Goal: Task Accomplishment & Management: Use online tool/utility

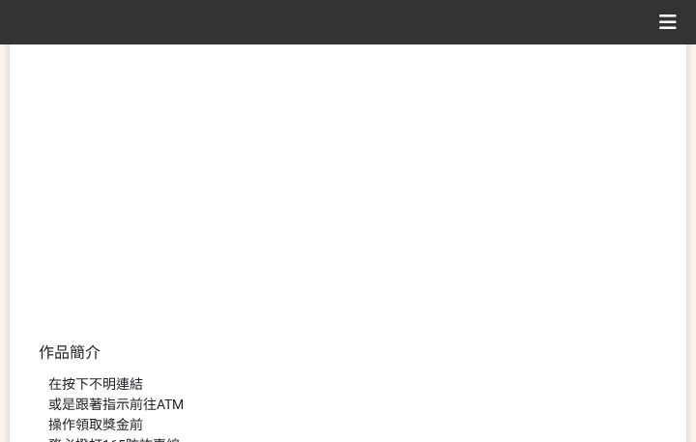
scroll to position [483, 0]
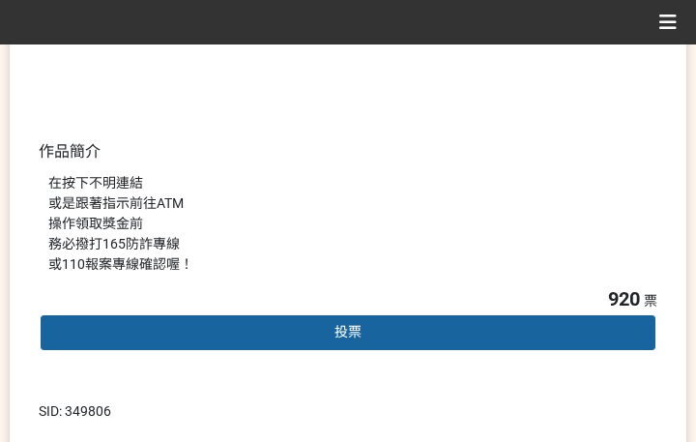
click at [360, 335] on span "投票" at bounding box center [348, 331] width 27 height 15
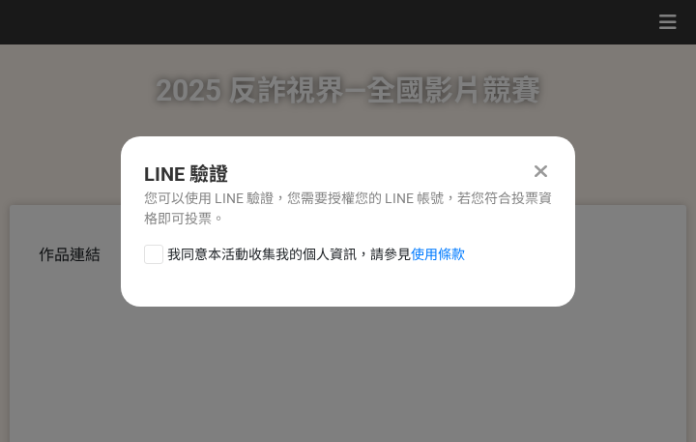
click at [317, 251] on span "我同意本活動收集我的個人資訊，請參見 使用條款" at bounding box center [316, 255] width 298 height 20
click at [158, 251] on input "我同意本活動收集我的個人資訊，請參見 使用條款" at bounding box center [151, 254] width 13 height 13
checkbox input "false"
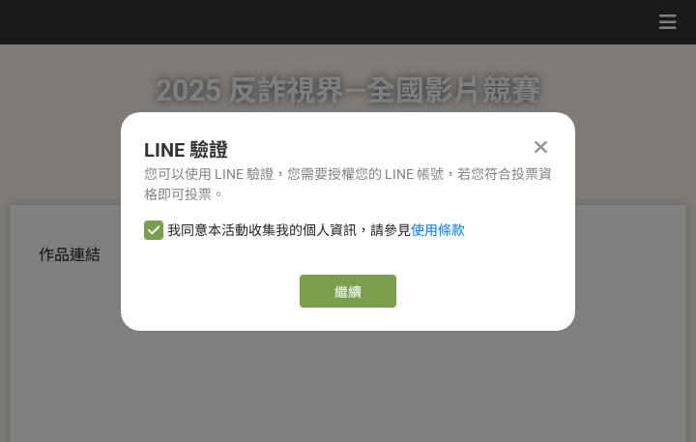
click at [317, 277] on link "繼續" at bounding box center [348, 291] width 97 height 33
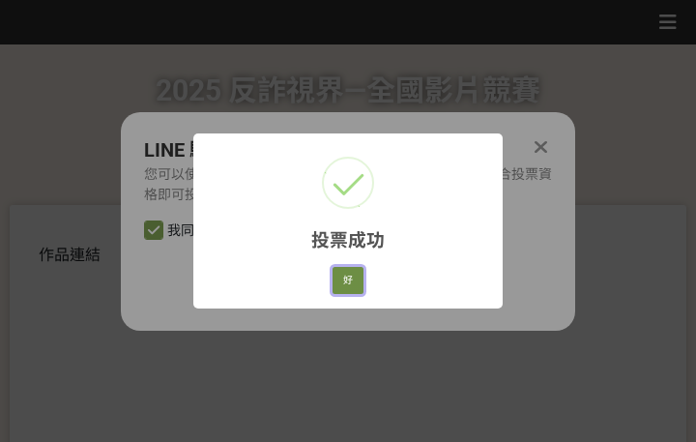
click at [357, 280] on button "好" at bounding box center [348, 280] width 31 height 27
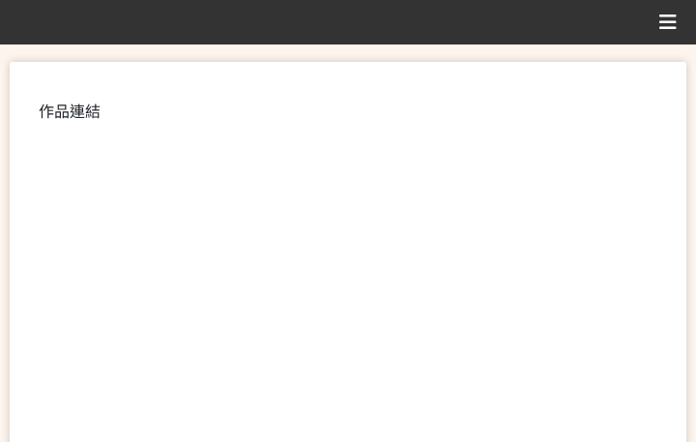
scroll to position [369, 0]
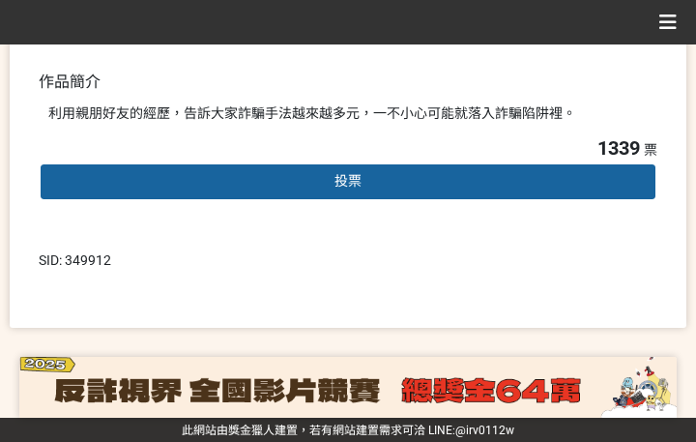
scroll to position [554, 0]
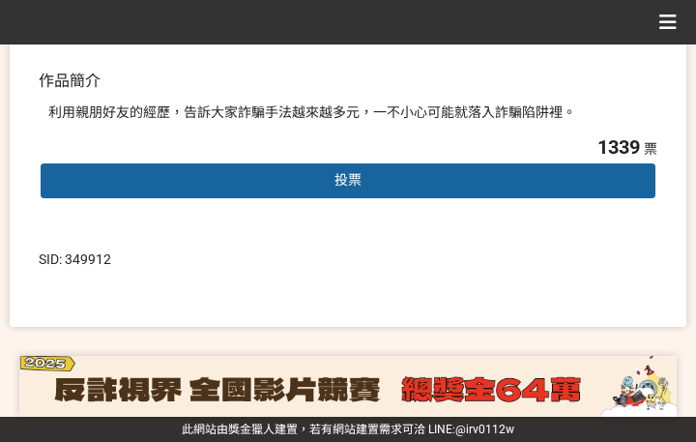
click at [381, 176] on div "投票" at bounding box center [348, 180] width 619 height 39
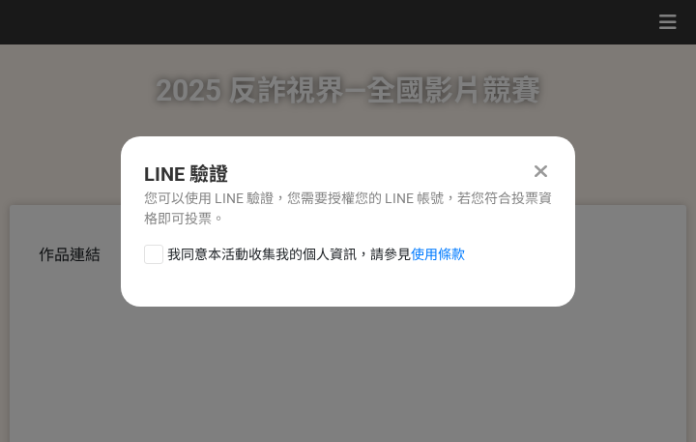
scroll to position [0, 0]
click at [268, 252] on span "我同意本活動收集我的個人資訊，請參見 使用條款" at bounding box center [316, 255] width 298 height 20
click at [158, 252] on input "我同意本活動收集我的個人資訊，請參見 使用條款" at bounding box center [151, 254] width 13 height 13
checkbox input "false"
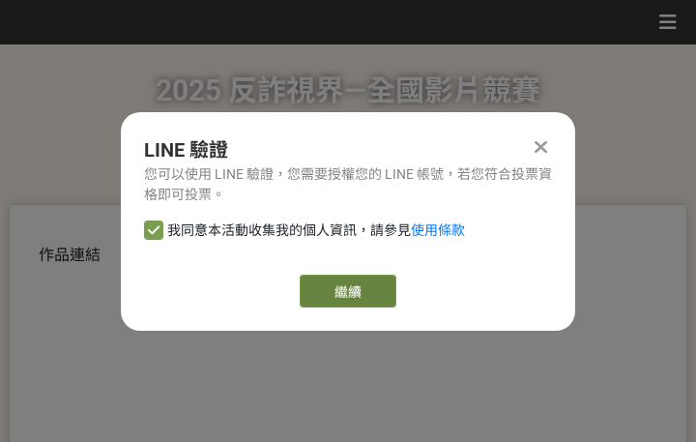
click at [345, 303] on link "繼續" at bounding box center [348, 291] width 97 height 33
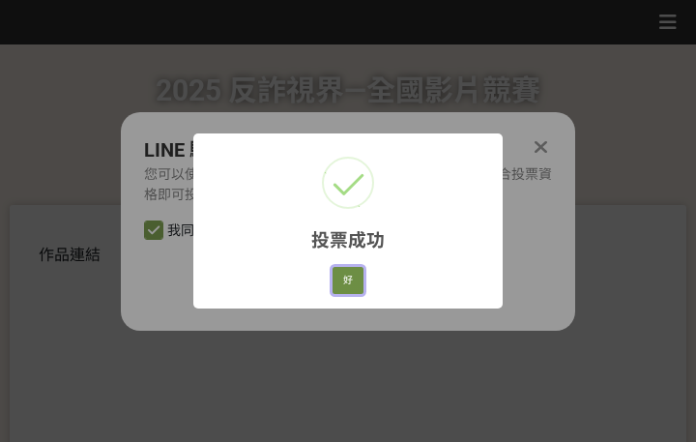
click at [359, 275] on button "好" at bounding box center [348, 280] width 31 height 27
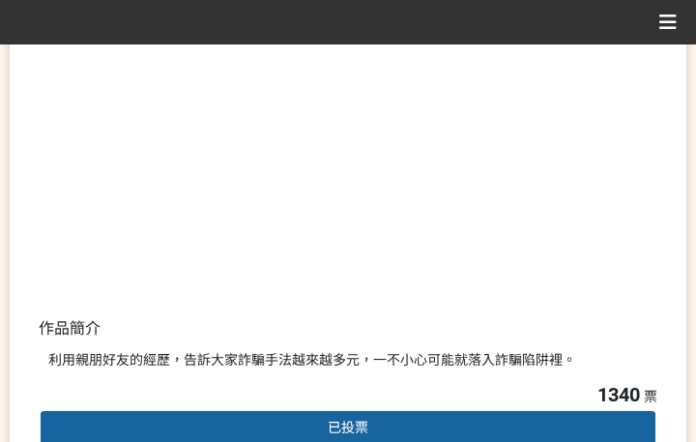
scroll to position [403, 0]
